Goal: Task Accomplishment & Management: Manage account settings

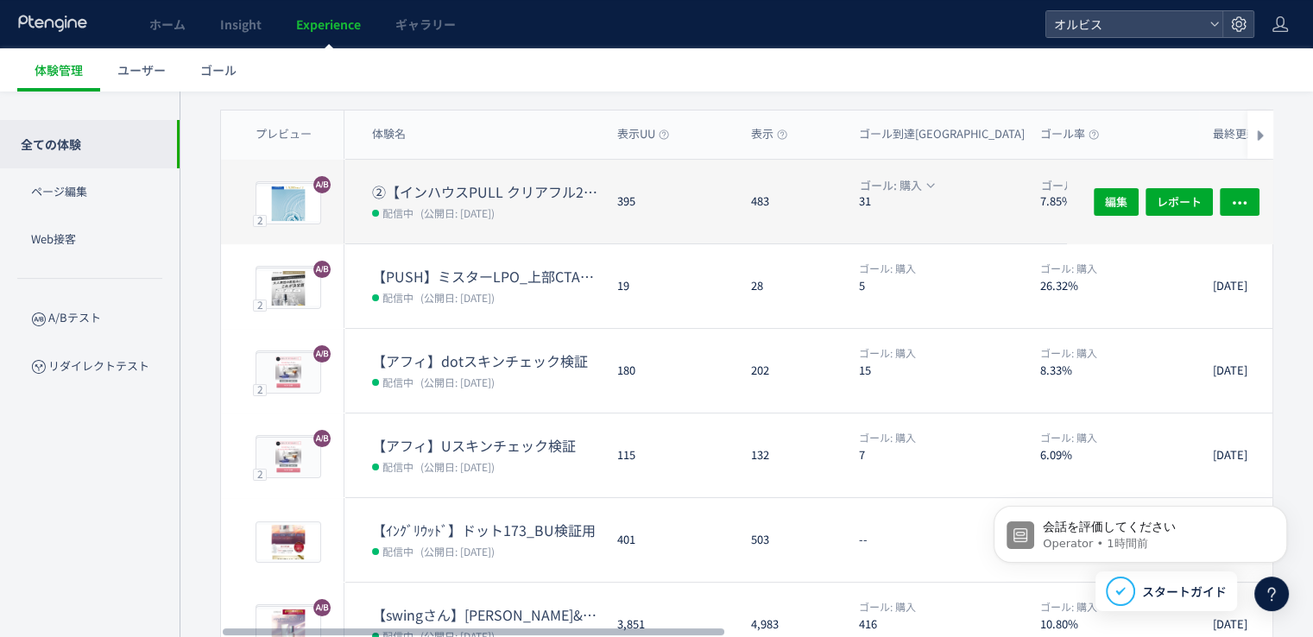
scroll to position [123, 0]
click at [447, 206] on span "(公開日: [DATE])" at bounding box center [458, 213] width 74 height 15
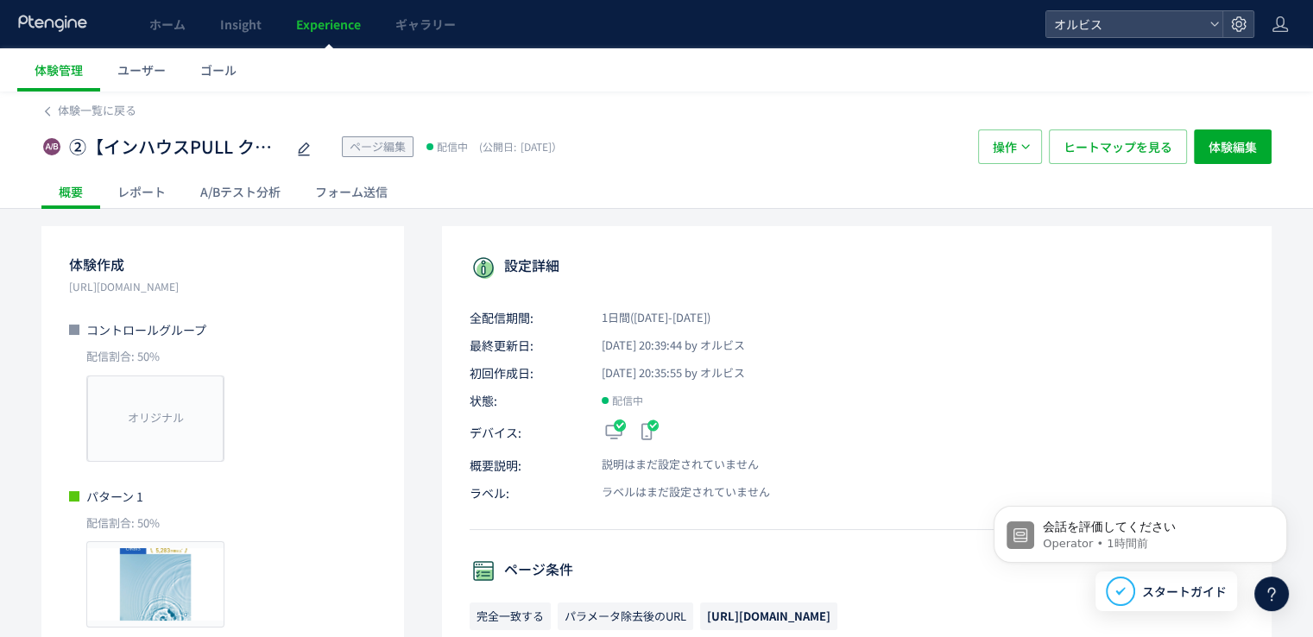
click at [97, 122] on div "②【インハウスPULL クリアフル205】PUSH勝ち反映検証FV動画＋FV下ブロック追加＋CV ページ編集 配信中 (公開日: [DATE]） 操作 ヒート…" at bounding box center [656, 146] width 1231 height 55
click at [97, 115] on span "体験一覧に戻る" at bounding box center [97, 110] width 79 height 16
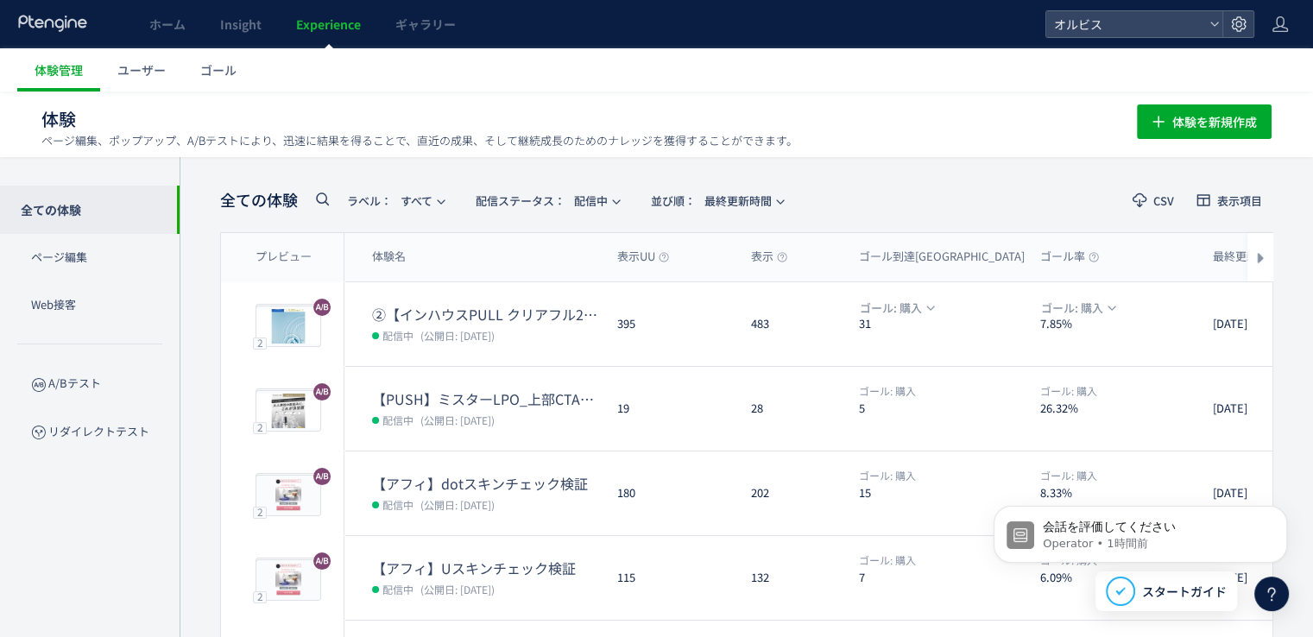
click at [508, 215] on div "全ての体験 ラベル： すべて 配信ステータス​： 配信中 並び順： 最終更新時間" at bounding box center [506, 200] width 573 height 35
click at [517, 204] on span "配信ステータス​：" at bounding box center [521, 201] width 90 height 16
click at [547, 345] on li "停止中" at bounding box center [551, 341] width 71 height 31
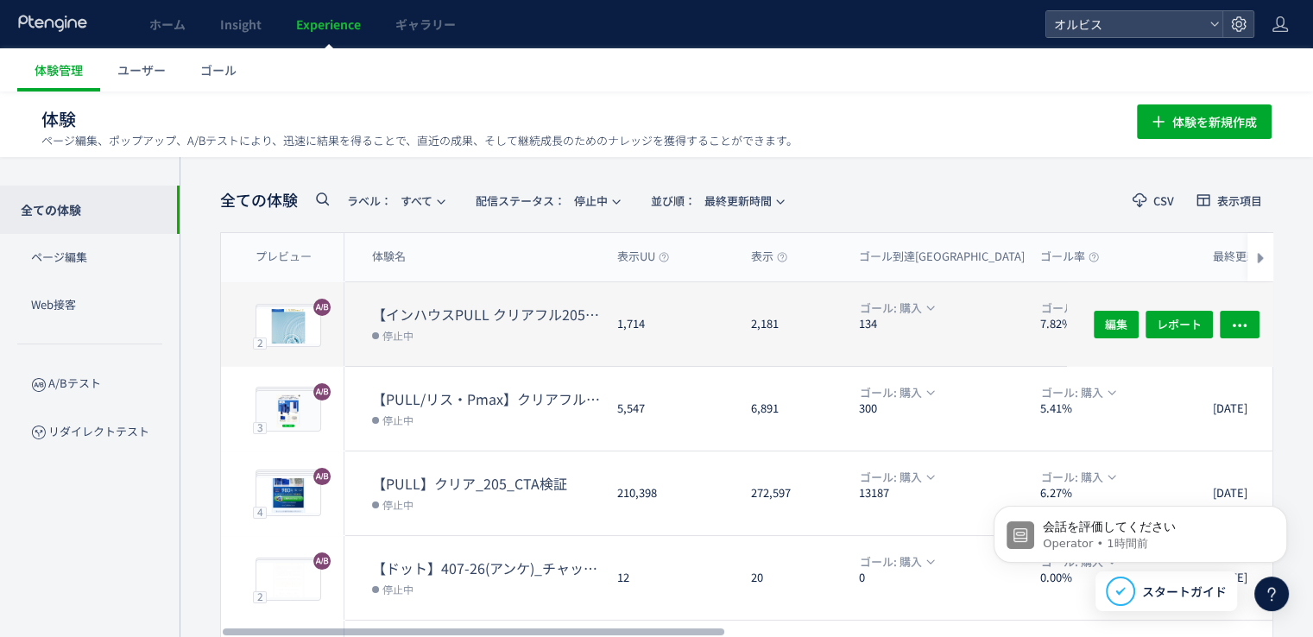
click at [511, 328] on dd "停止中" at bounding box center [487, 335] width 231 height 22
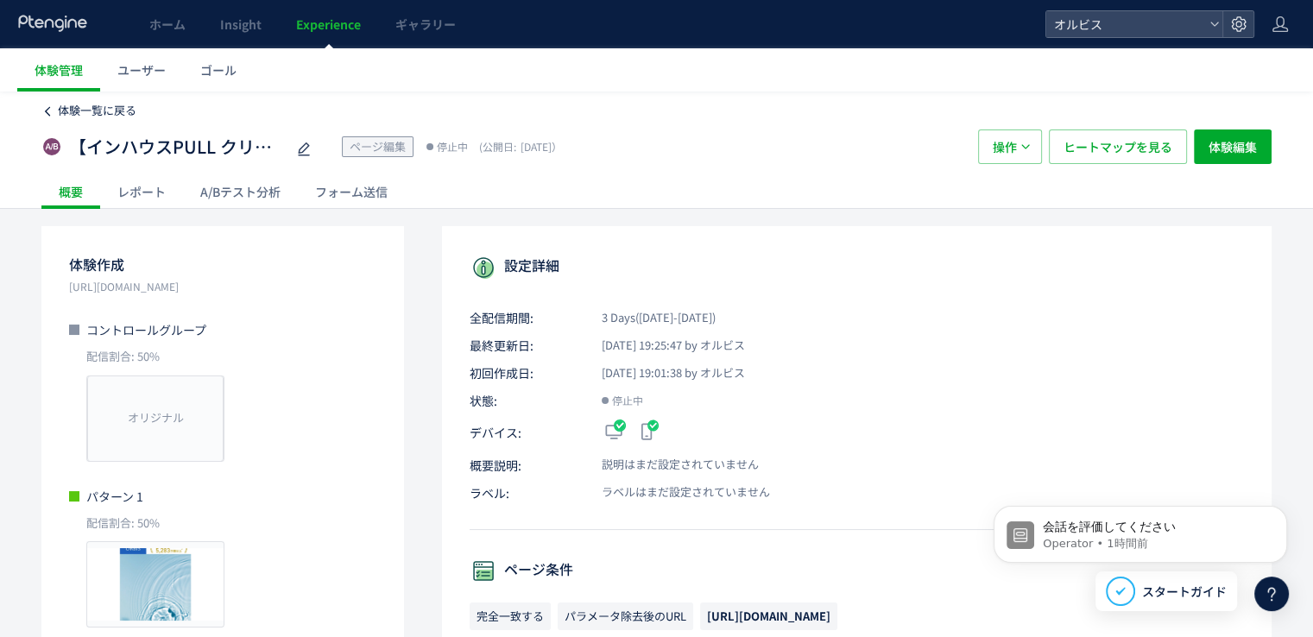
click at [121, 117] on span "体験一覧に戻る" at bounding box center [97, 110] width 79 height 16
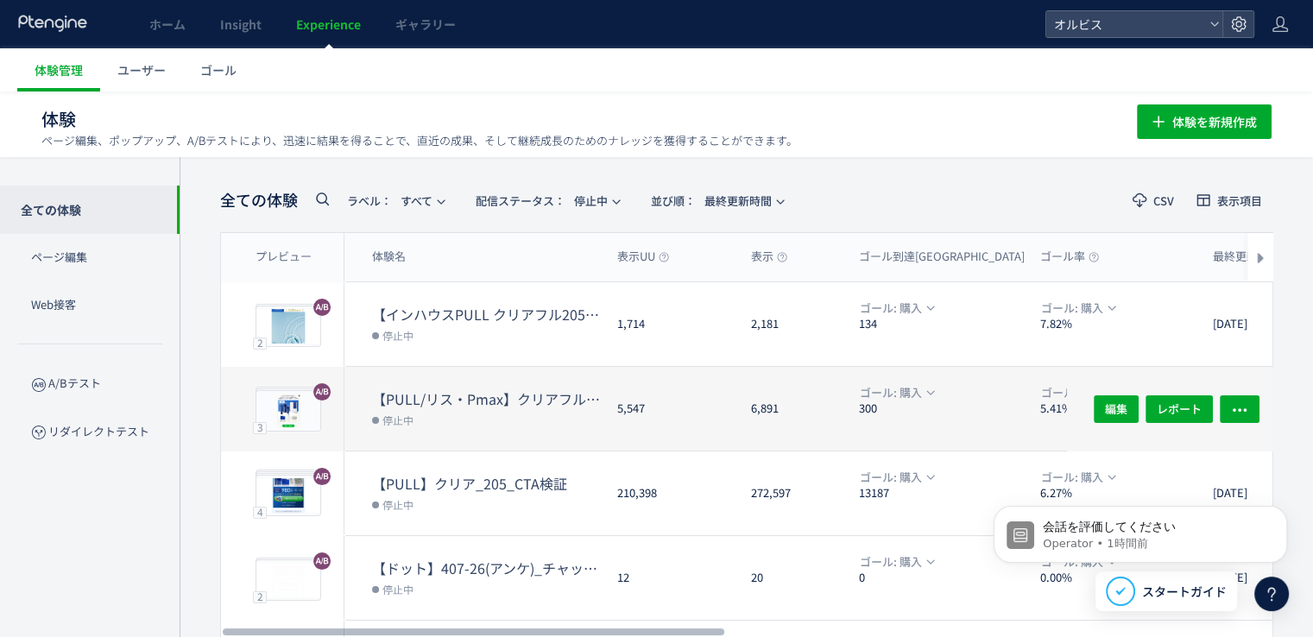
click at [471, 395] on dt "【PULL/リス・Pmax】クリアフル205_ポップアップ" at bounding box center [487, 399] width 231 height 20
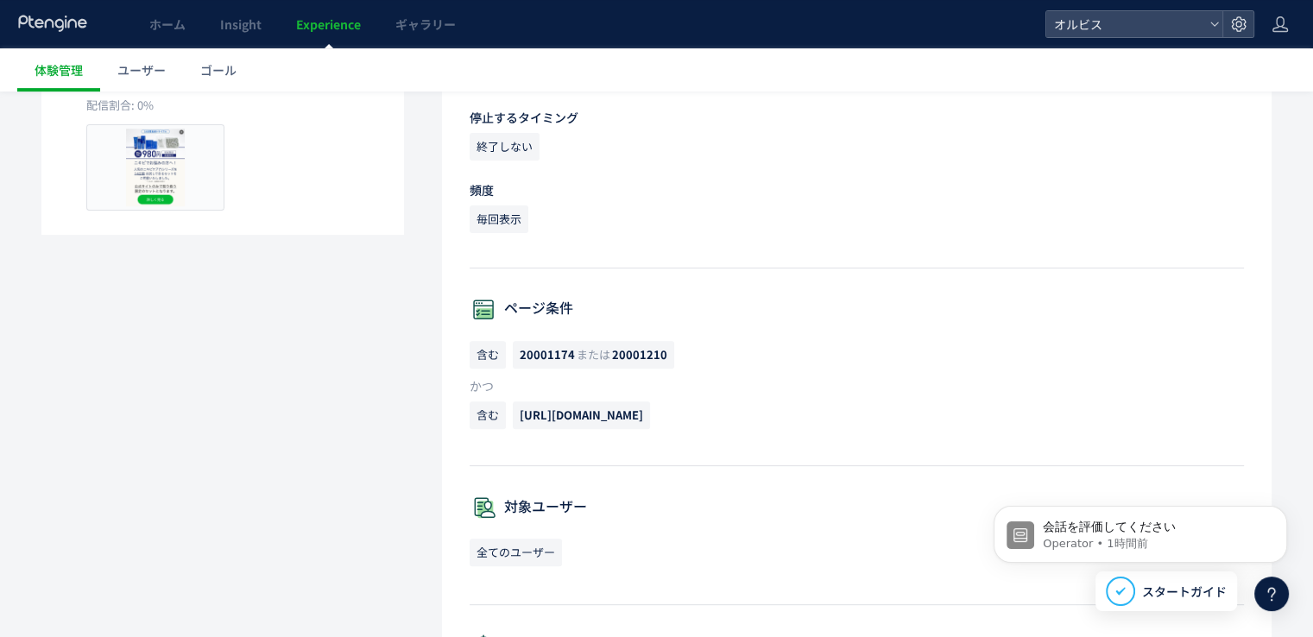
scroll to position [442, 0]
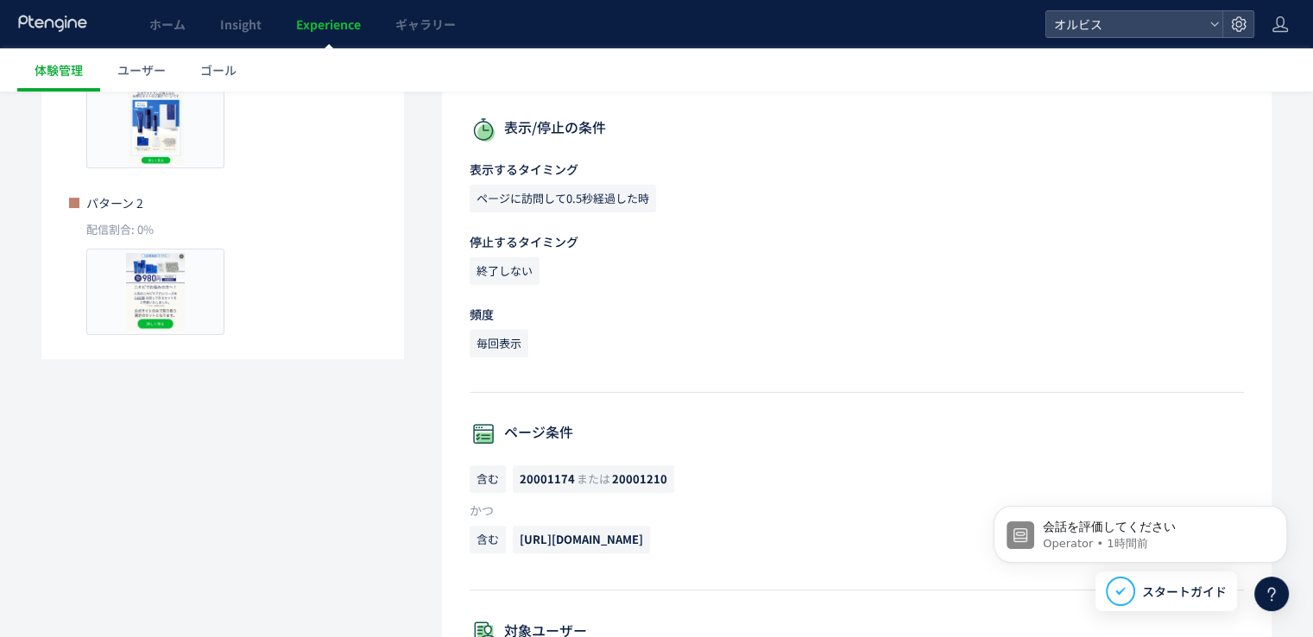
click at [622, 483] on span "20001210" at bounding box center [639, 479] width 55 height 16
click at [508, 481] on p "含む 20001174 または 20001210" at bounding box center [857, 483] width 775 height 36
click at [587, 487] on span "20001174 または 20001210" at bounding box center [593, 479] width 161 height 28
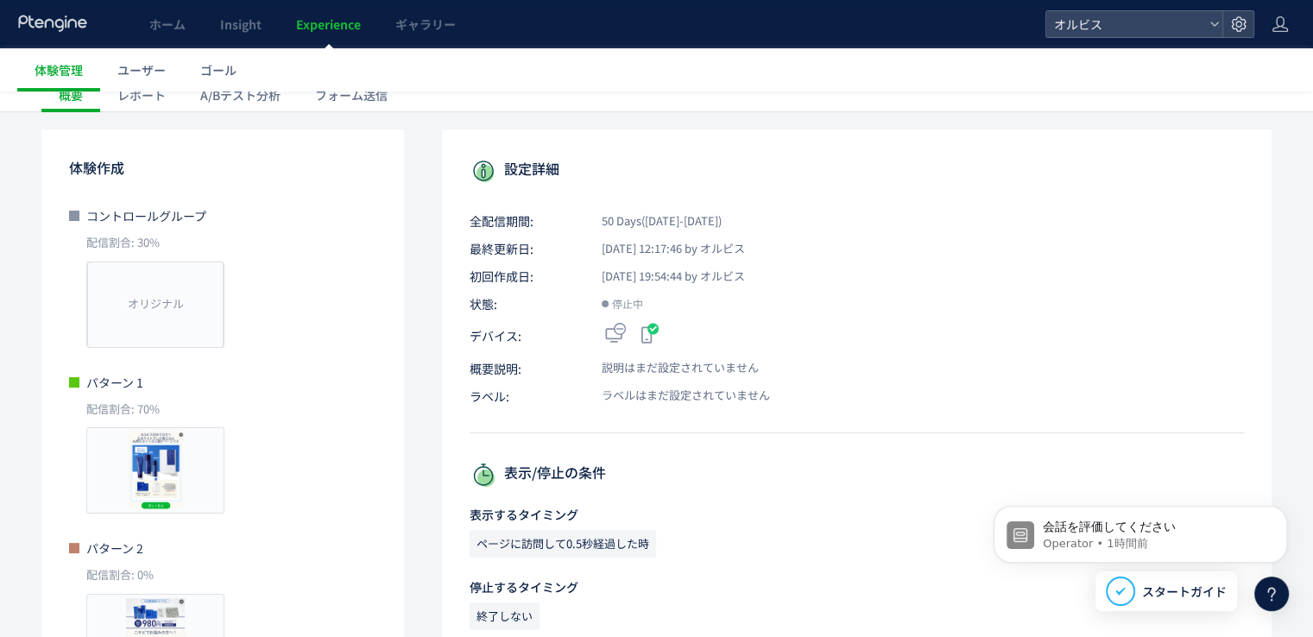
scroll to position [0, 0]
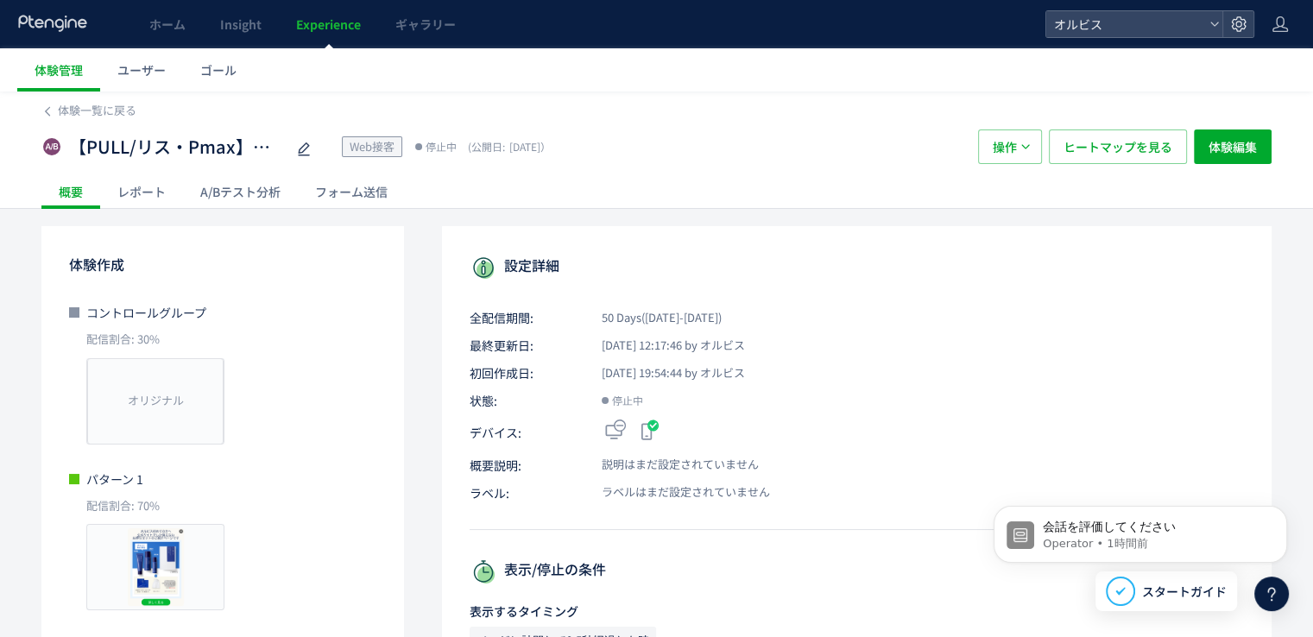
click at [86, 122] on div "【PULL/リス・Pmax】クリアフル205_ポップアップ Web接客 停止中 (公開日: [DATE]） 操作 ヒートマップを見る 体験編集" at bounding box center [656, 146] width 1231 height 55
click at [86, 120] on div "【PULL/リス・Pmax】クリアフル205_ポップアップ Web接客 停止中 (公開日: [DATE]） 操作 ヒートマップを見る 体験編集" at bounding box center [656, 146] width 1231 height 55
click at [86, 112] on span "体験一覧に戻る" at bounding box center [97, 110] width 79 height 16
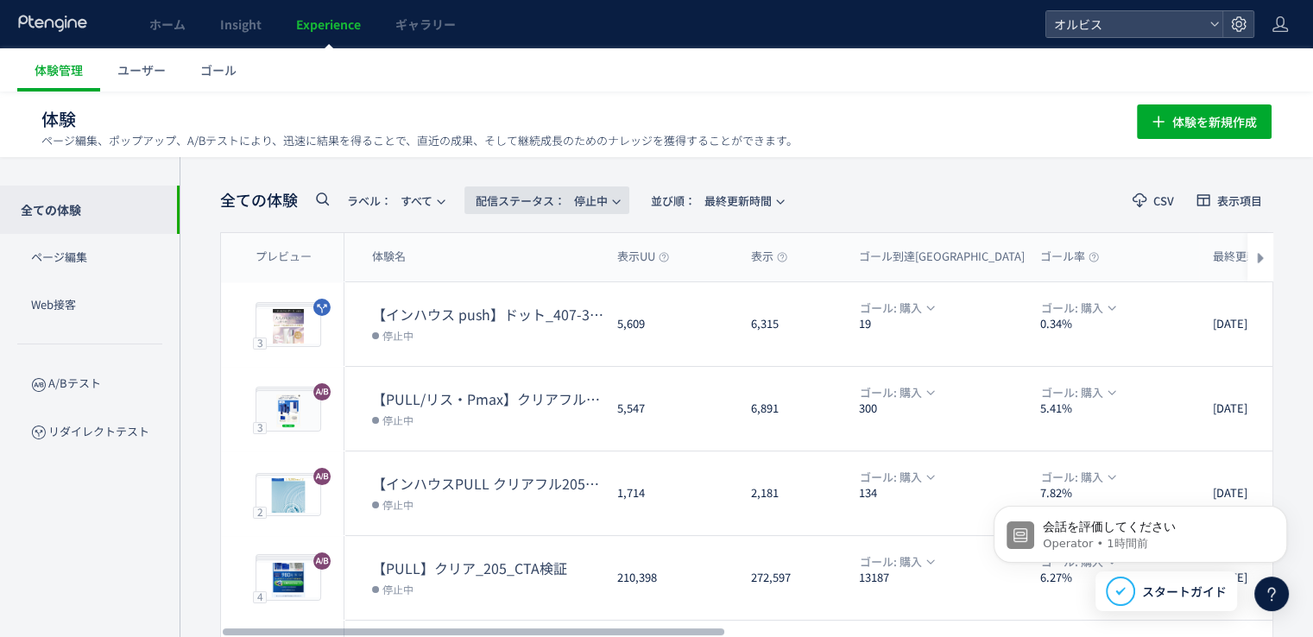
click at [535, 198] on span "配信ステータス​：" at bounding box center [521, 201] width 90 height 16
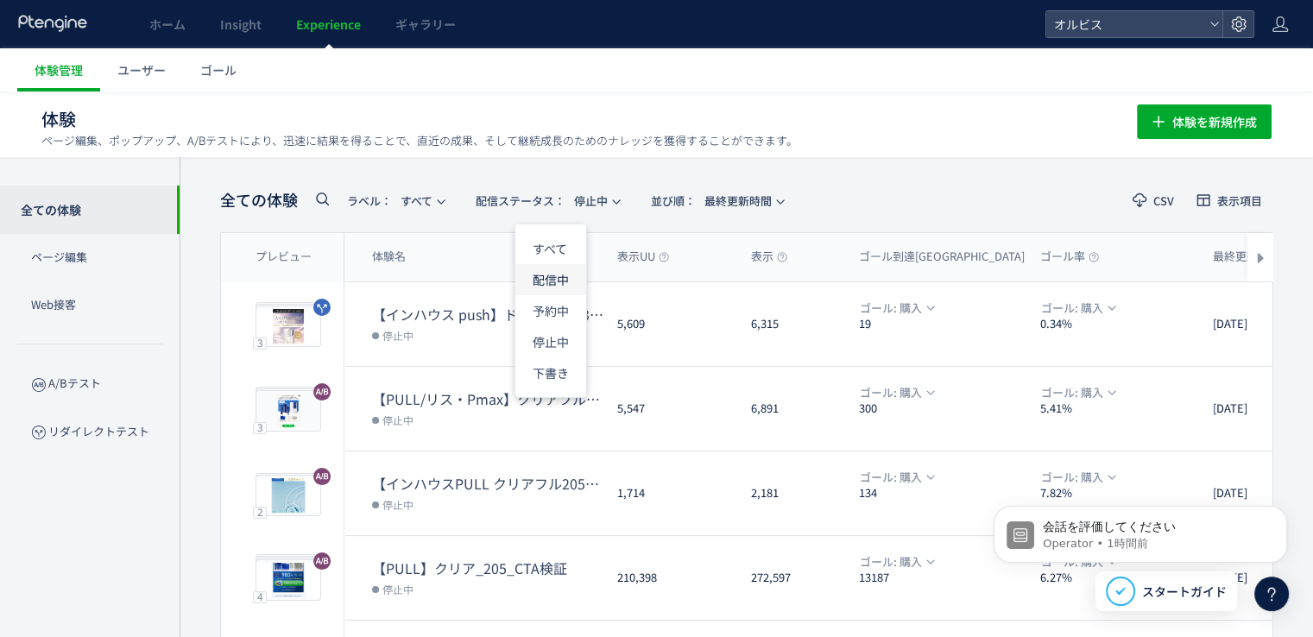
click at [539, 269] on li "配信中" at bounding box center [551, 279] width 71 height 31
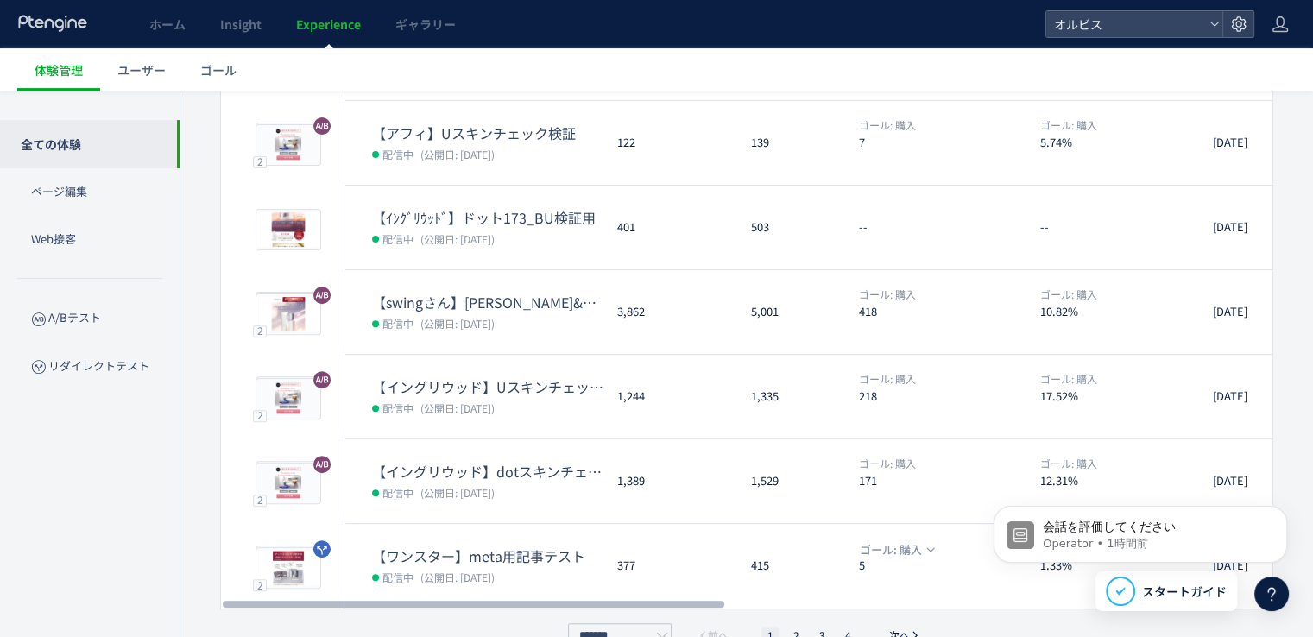
scroll to position [554, 0]
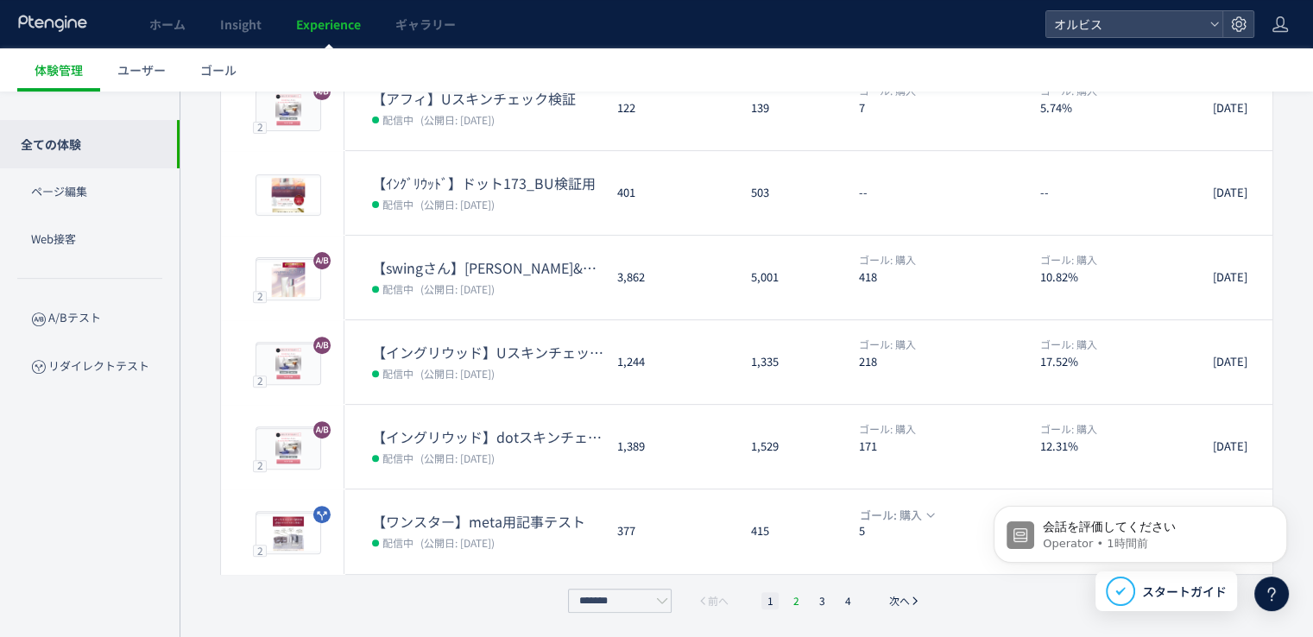
click at [794, 595] on li "2" at bounding box center [796, 600] width 17 height 17
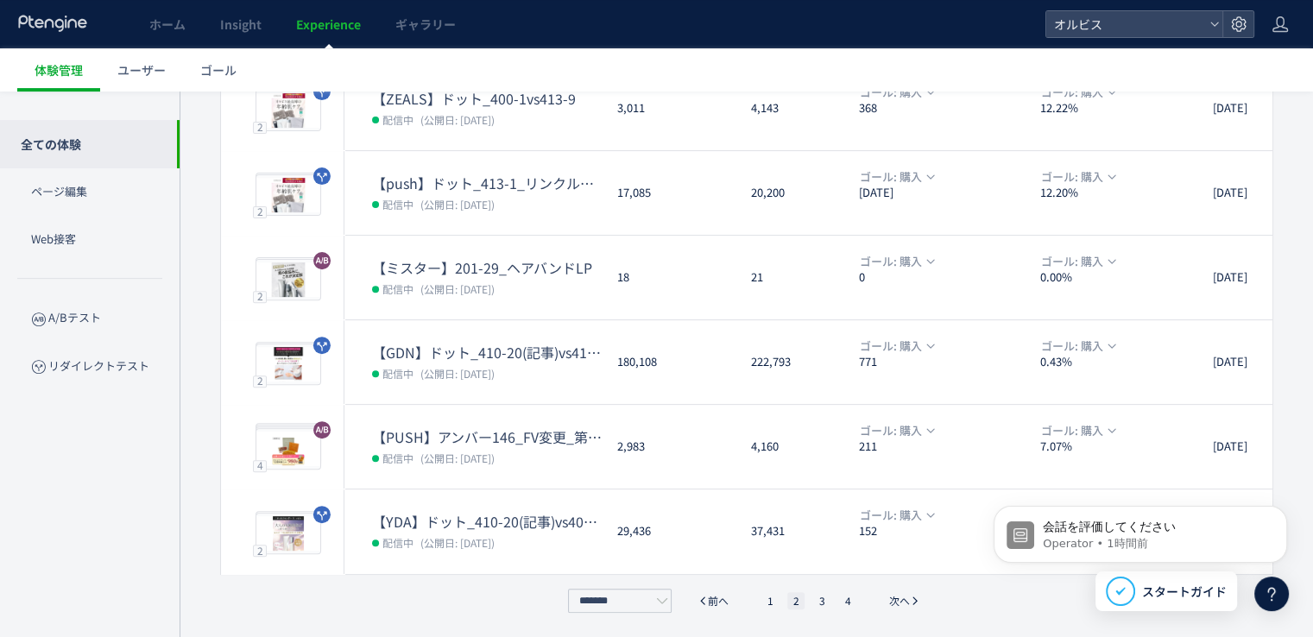
click at [774, 584] on div "プレビュー 体験名 表示UU 表示 ゴール到達UU ゴール率 最終更新時間 ラベル 平均滞在時間 平均ページビュー数 直帰率 プレビュー 2 プレビュー 【ワ…" at bounding box center [747, 145] width 1054 height 935
click at [772, 596] on li "1" at bounding box center [770, 600] width 17 height 17
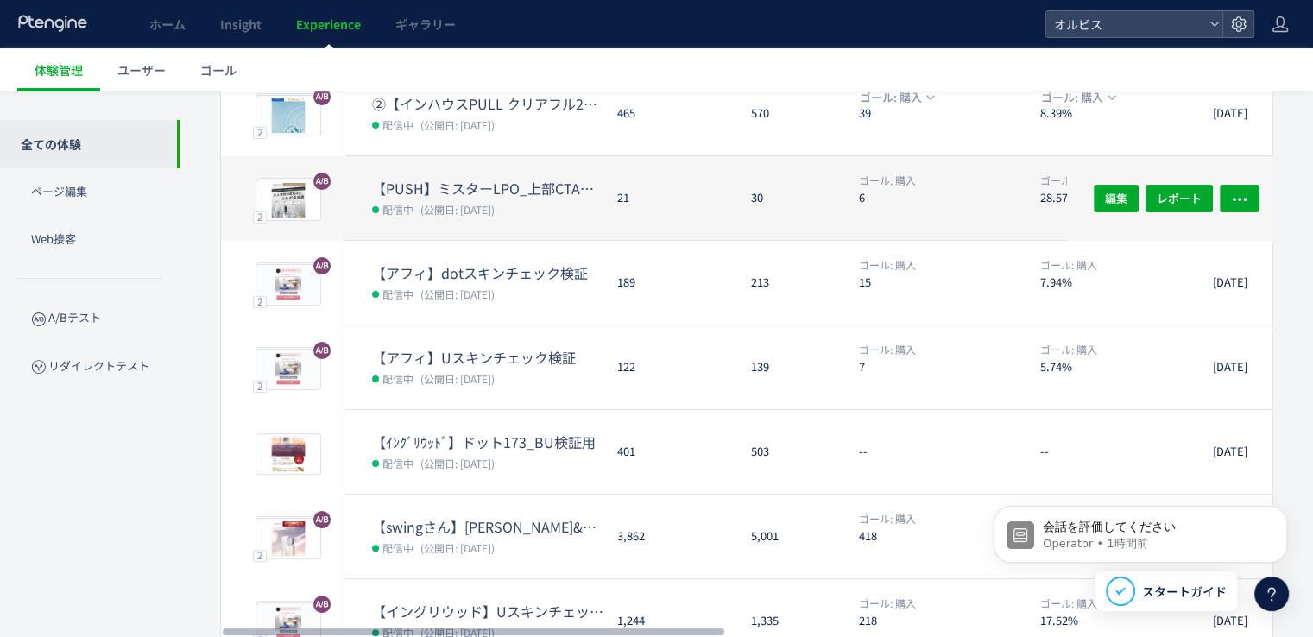
scroll to position [123, 0]
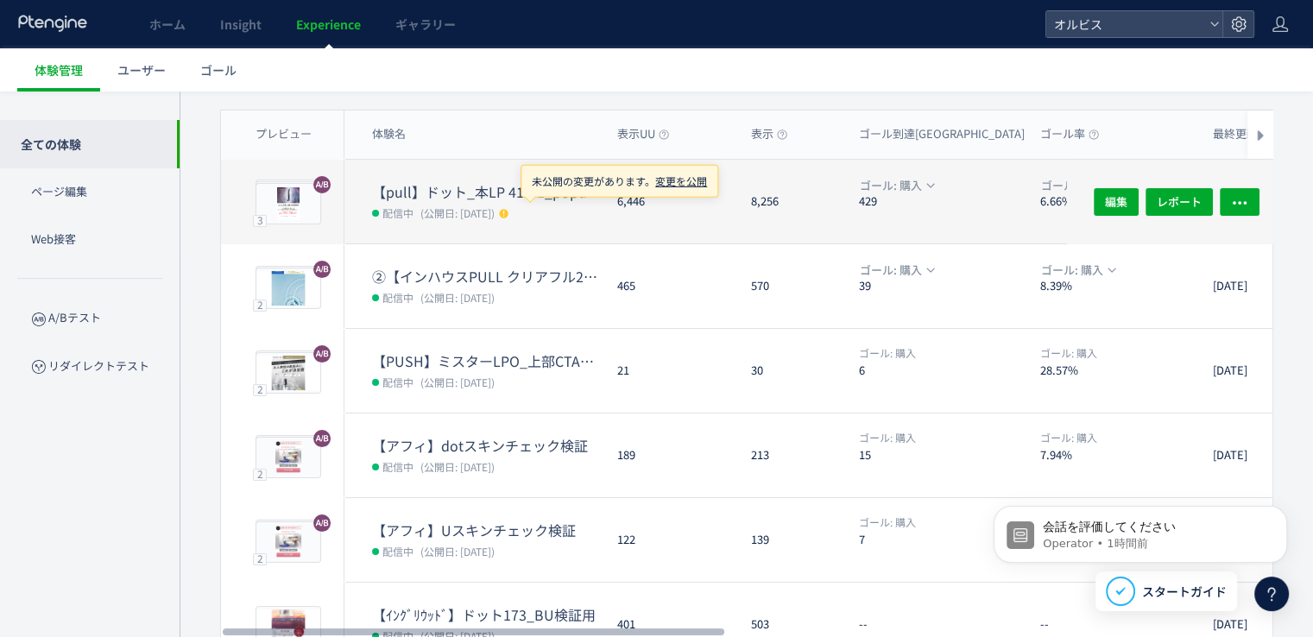
click at [516, 194] on dt "【pull】ドット_本LP 413-1_popup（リンクル）" at bounding box center [487, 192] width 231 height 20
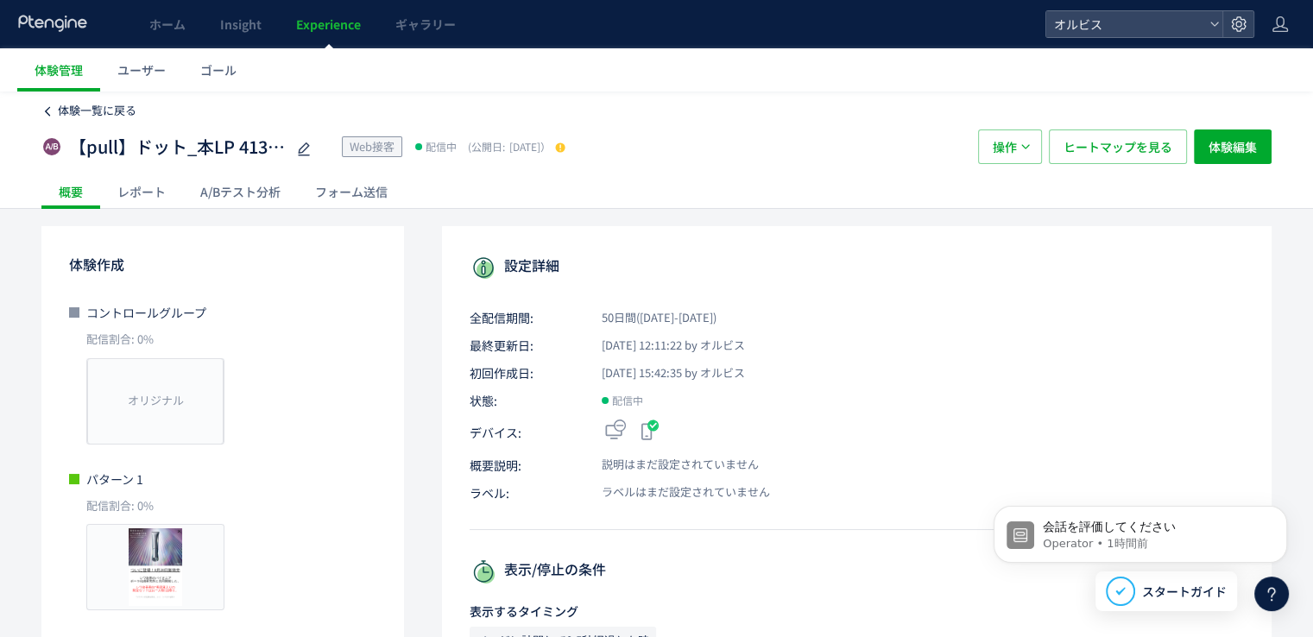
click at [123, 109] on span "体験一覧に戻る" at bounding box center [97, 110] width 79 height 16
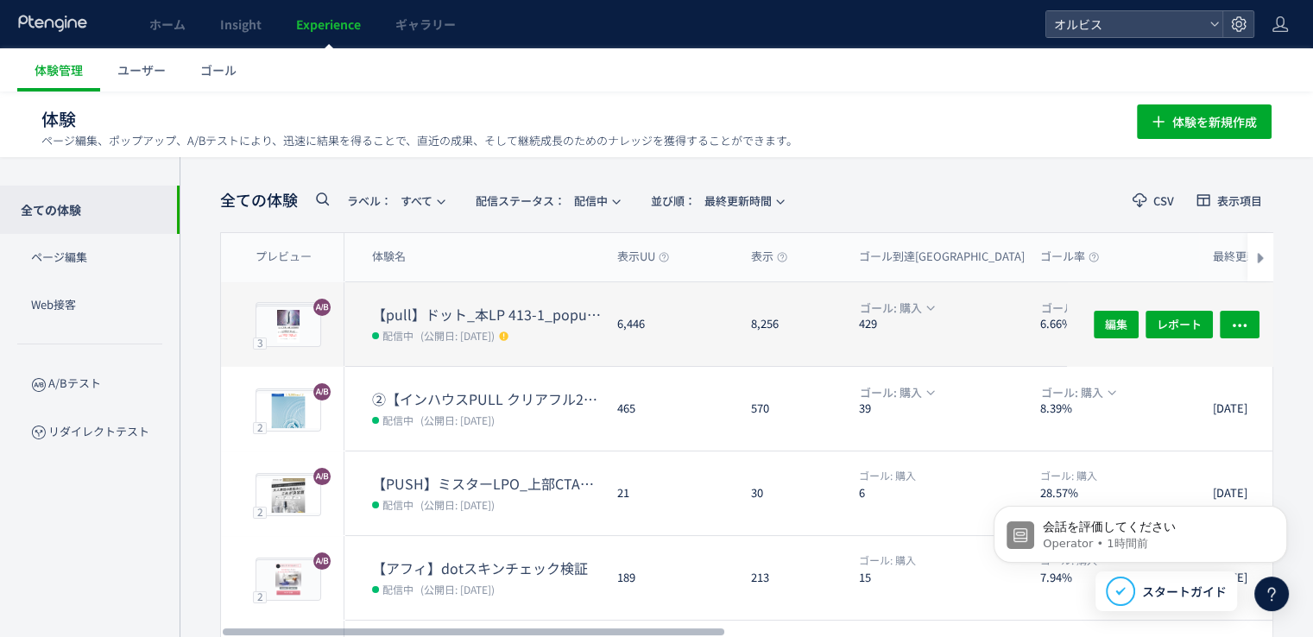
click at [463, 310] on dt "【pull】ドット_本LP 413-1_popup（リンクル）" at bounding box center [487, 315] width 231 height 20
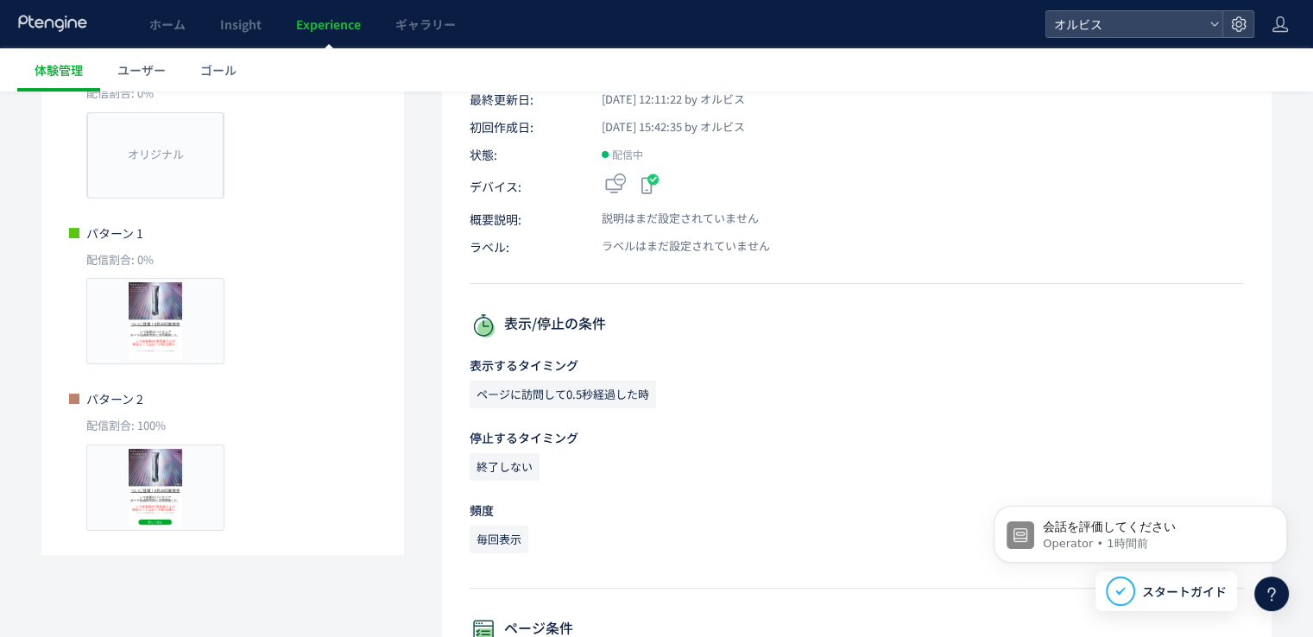
scroll to position [518, 0]
